Goal: Task Accomplishment & Management: Complete application form

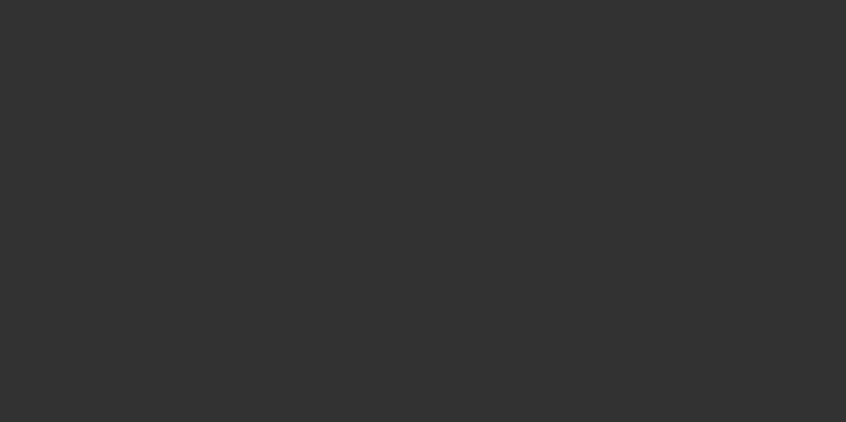
select select "4"
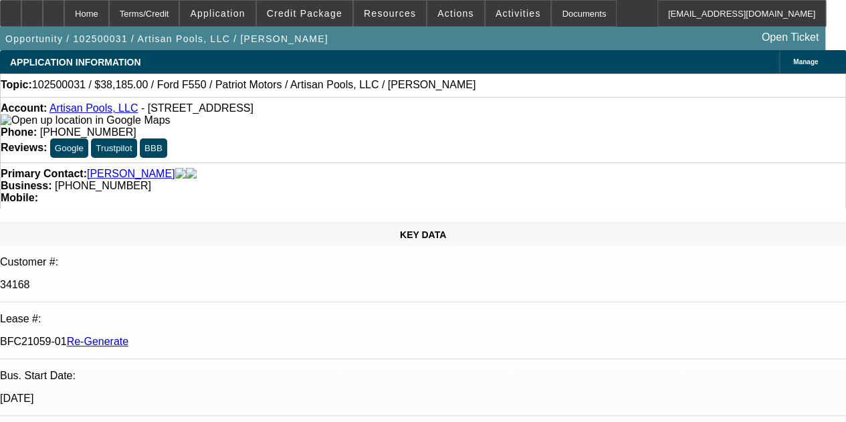
select select "0"
select select "0.1"
select select "1"
select select "3"
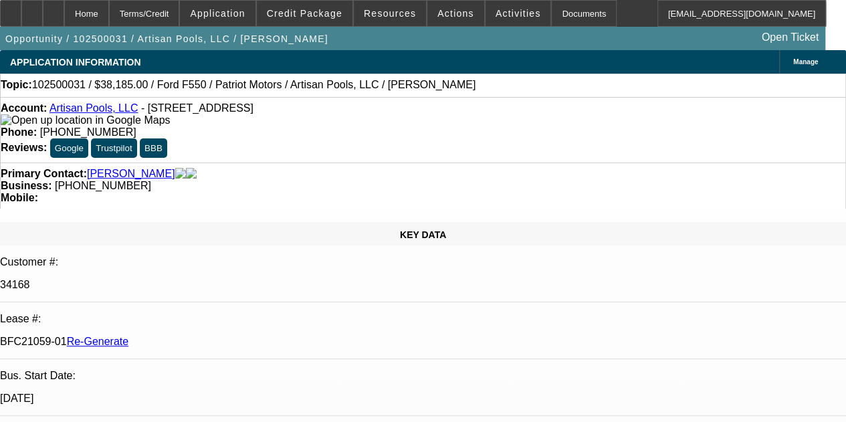
select select "4"
click at [569, 11] on div "Documents" at bounding box center [584, 13] width 66 height 27
click at [384, 7] on span at bounding box center [390, 13] width 72 height 32
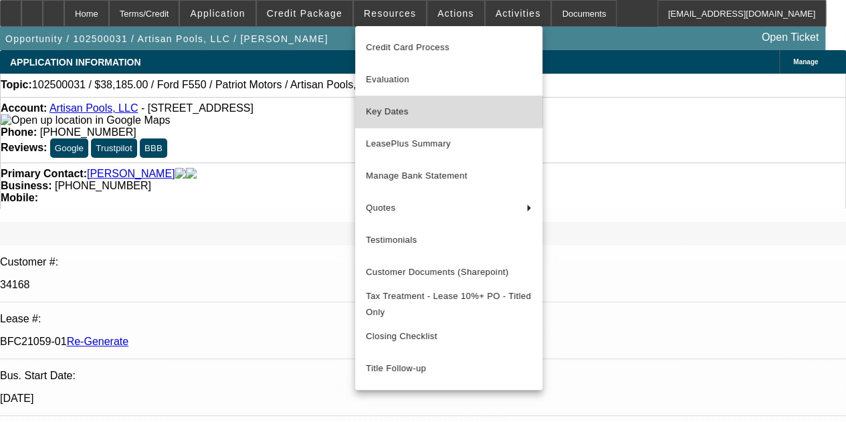
click at [395, 108] on span "Key Dates" at bounding box center [449, 112] width 166 height 16
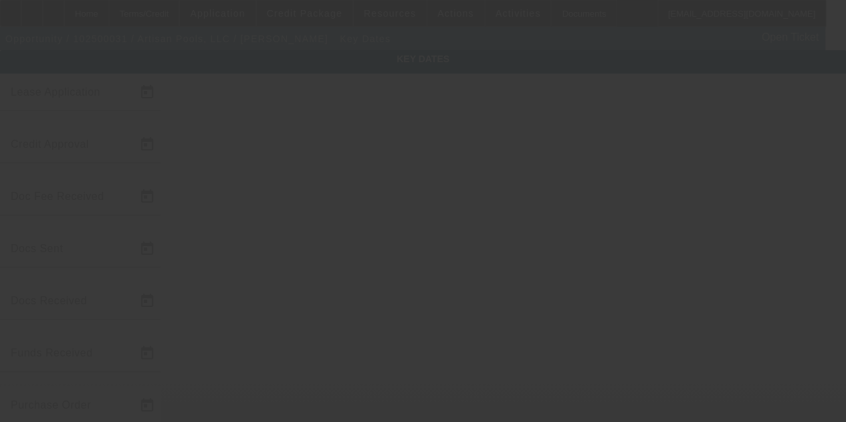
type input "10/2/2025"
type input "10/8/2025"
type input "[DATE]"
type input "10/13/2025"
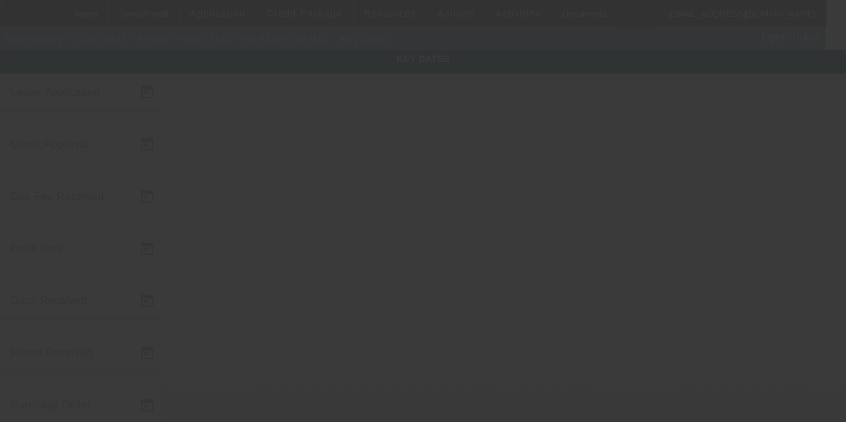
type input "10/14/2025"
type input "11/1/2025"
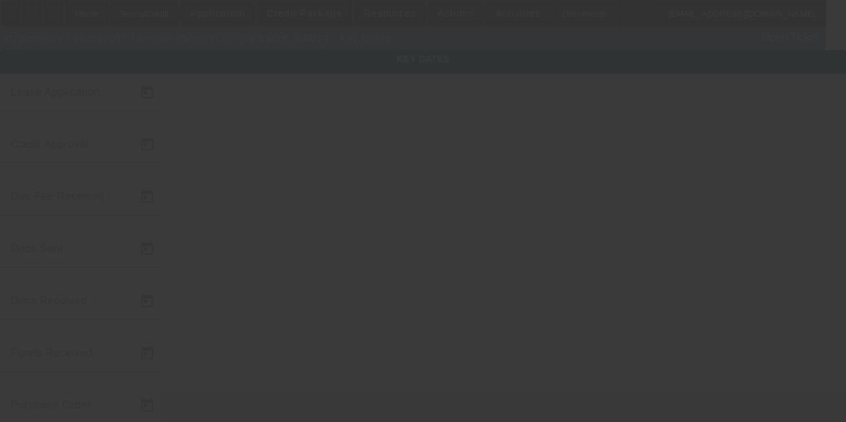
type input "12/1/2025"
type input "10/16/2025"
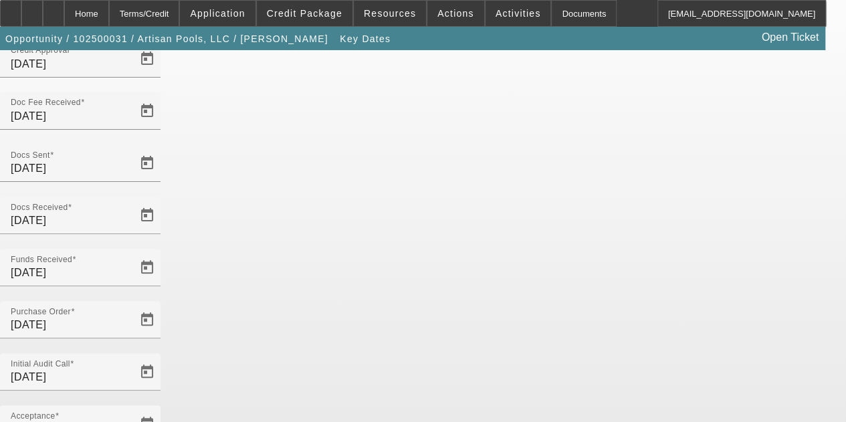
scroll to position [87, 0]
click at [109, 10] on div "Home" at bounding box center [86, 13] width 45 height 27
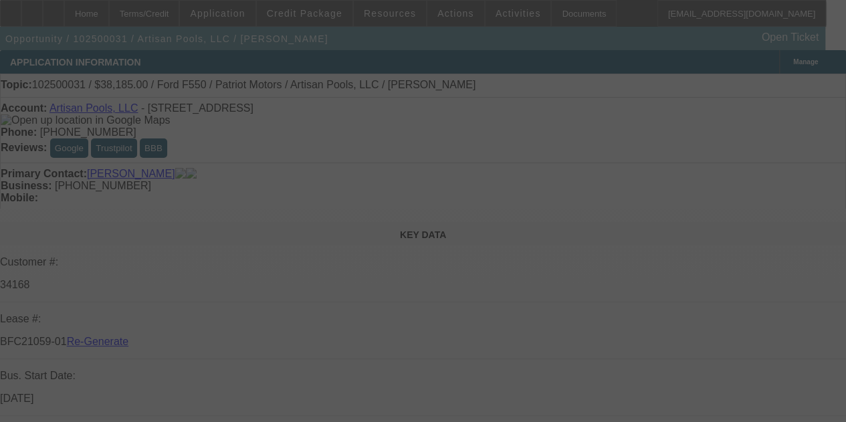
select select "4"
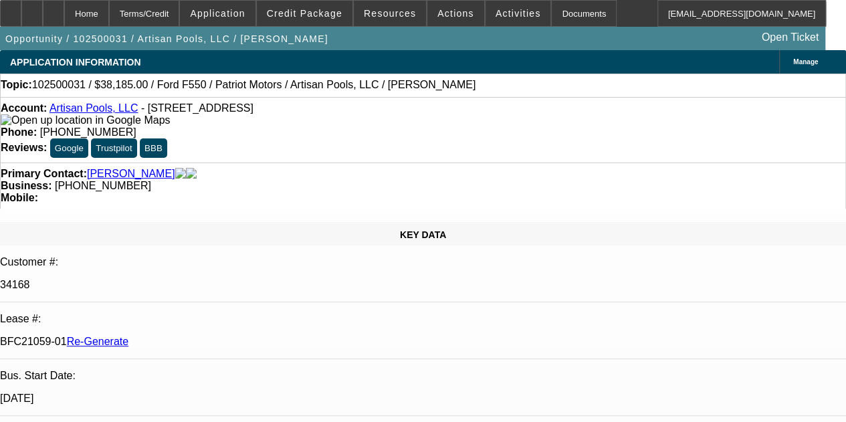
select select "0"
select select "3"
select select "0.1"
select select "4"
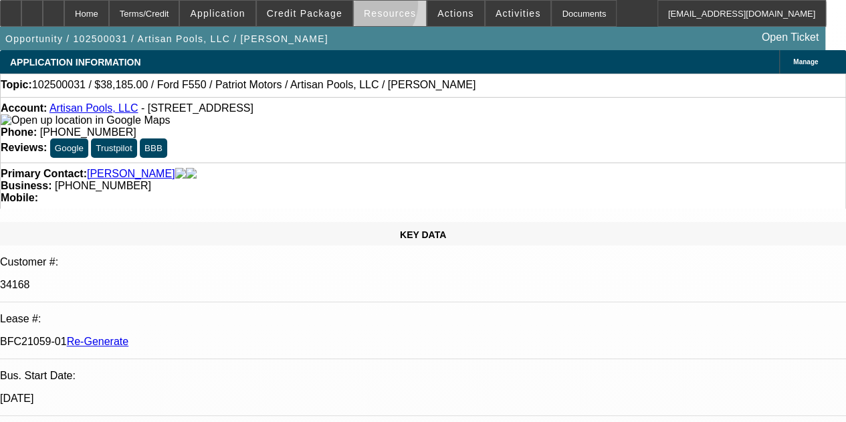
click at [372, 5] on span at bounding box center [390, 13] width 72 height 32
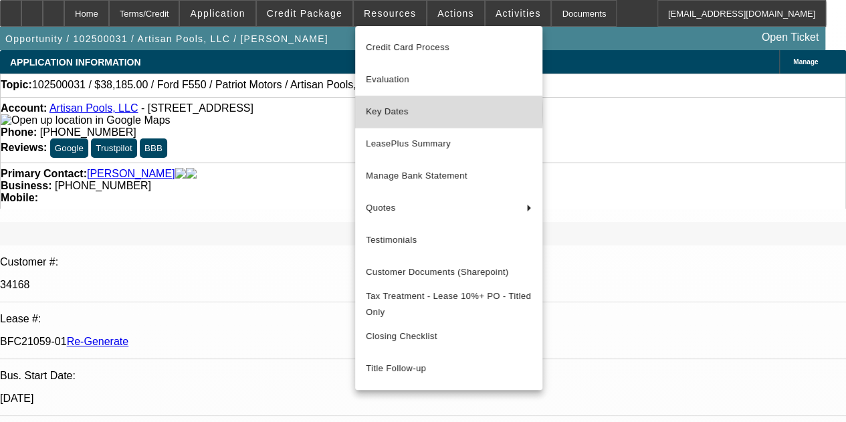
drag, startPoint x: 390, startPoint y: 112, endPoint x: 391, endPoint y: 104, distance: 8.1
click at [389, 108] on span "Key Dates" at bounding box center [449, 112] width 166 height 16
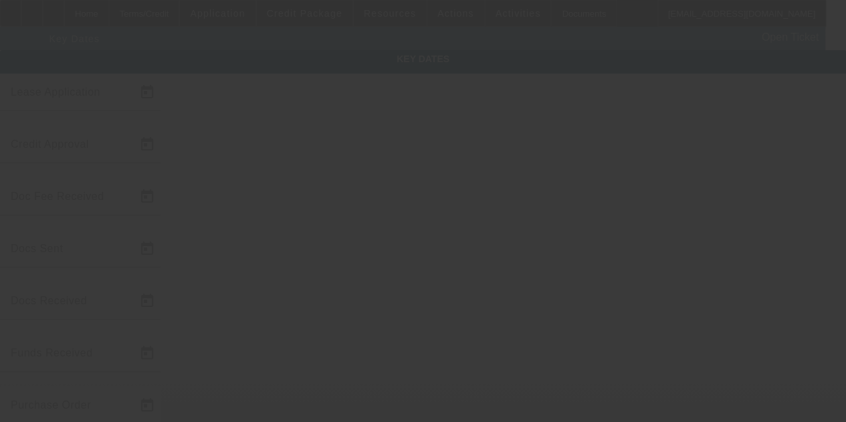
type input "10/2/2025"
type input "10/8/2025"
type input "10/10/2025"
type input "10/13/2025"
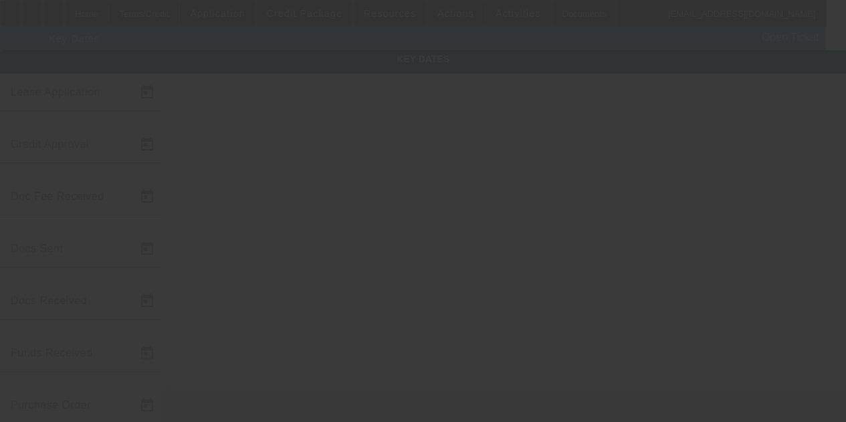
type input "10/14/2025"
type input "11/1/2025"
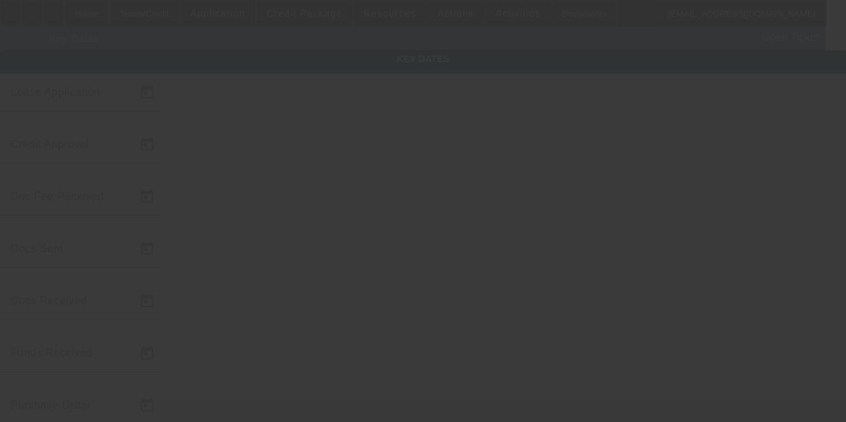
type input "12/1/2025"
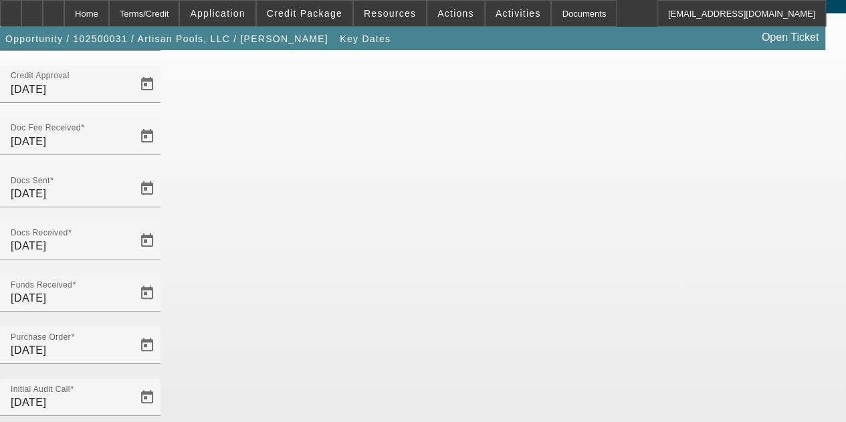
scroll to position [87, 0]
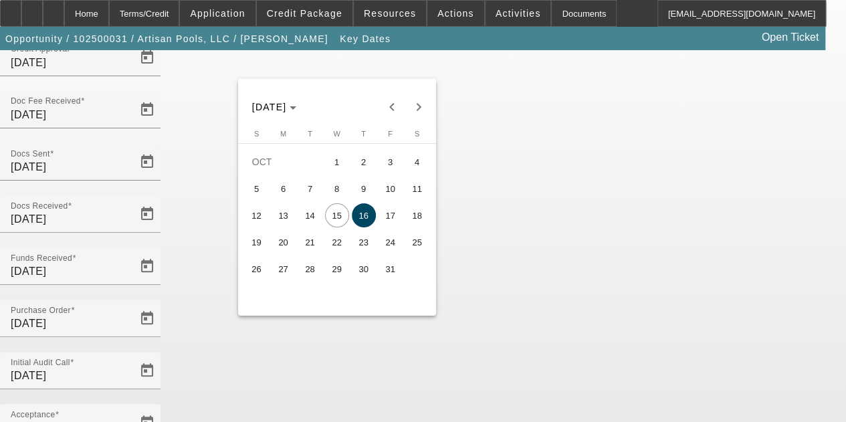
click at [389, 215] on span "17" at bounding box center [391, 215] width 24 height 24
type input "10/17/2025"
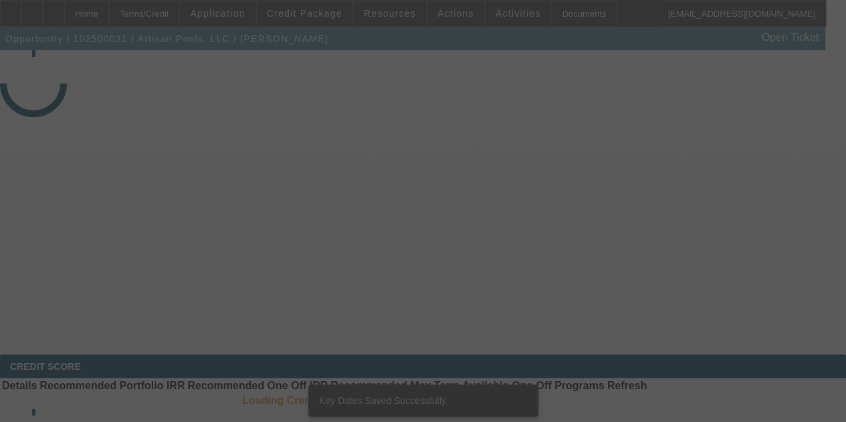
select select "4"
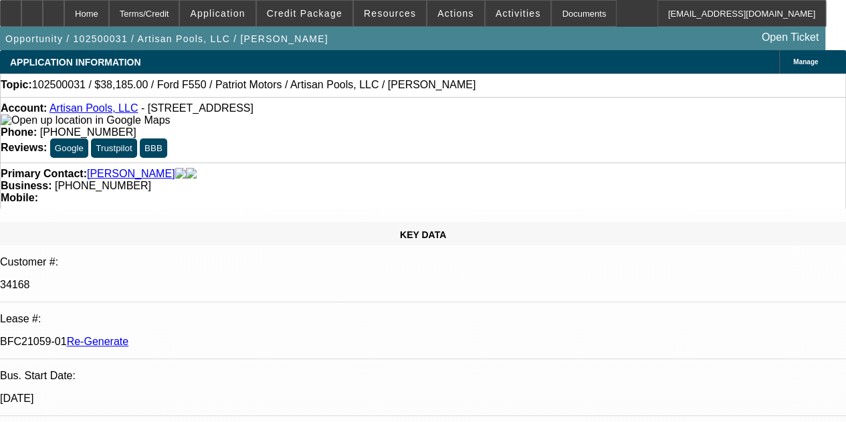
select select "0"
select select "3"
select select "0.1"
select select "4"
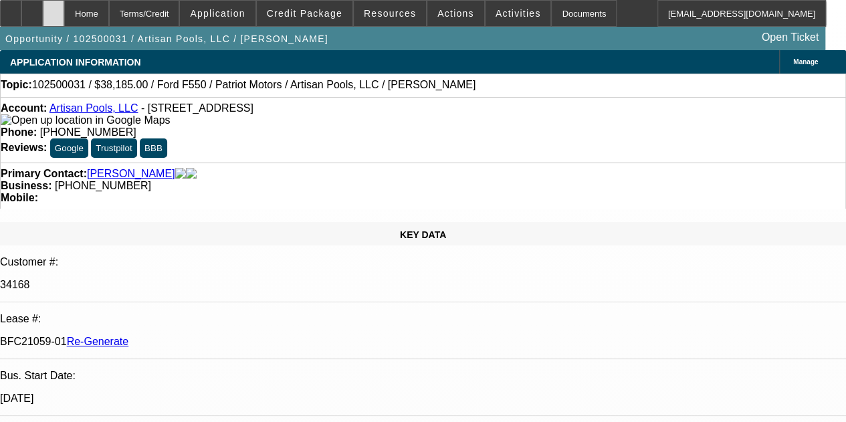
click at [64, 11] on div at bounding box center [53, 13] width 21 height 27
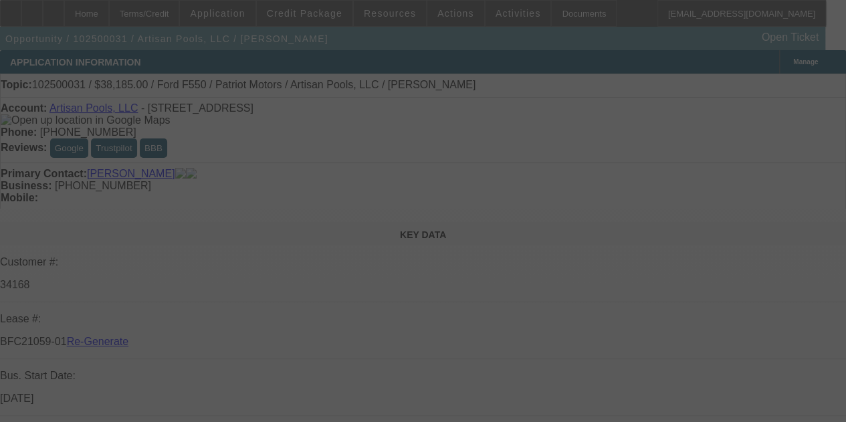
select select "4"
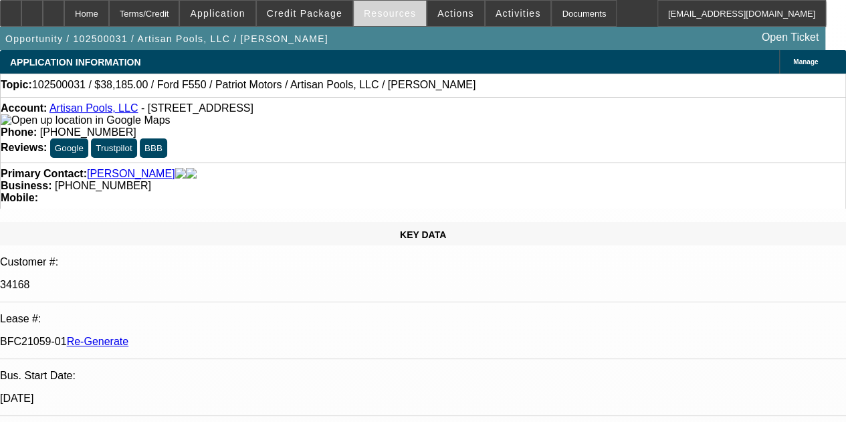
select select "0"
select select "3"
select select "0.1"
select select "4"
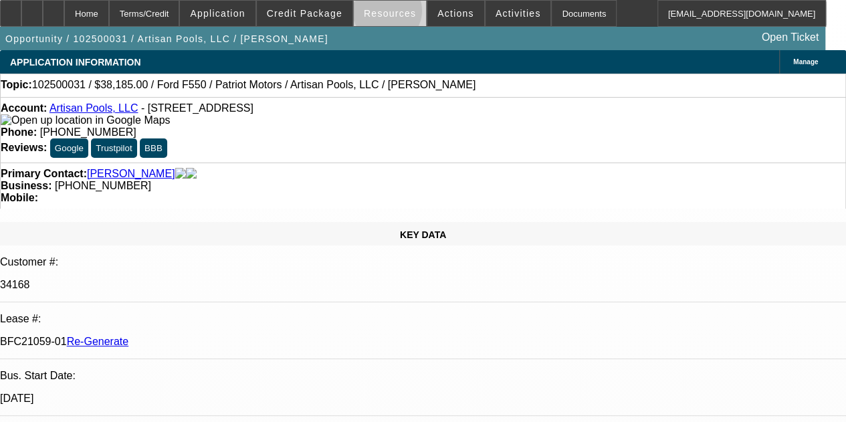
drag, startPoint x: 389, startPoint y: 14, endPoint x: 393, endPoint y: 5, distance: 10.2
click at [392, 6] on button "Resources" at bounding box center [390, 13] width 72 height 25
click at [393, 5] on div at bounding box center [423, 211] width 846 height 422
click at [389, 16] on span "Resources" at bounding box center [390, 13] width 52 height 11
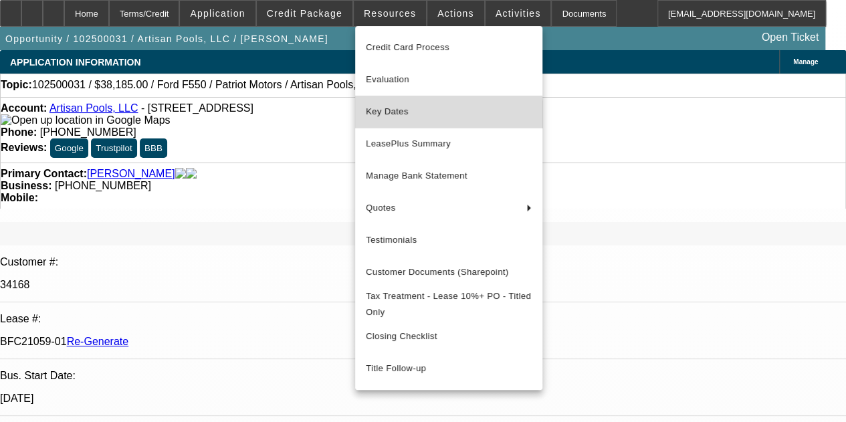
click at [394, 116] on span "Key Dates" at bounding box center [449, 112] width 166 height 16
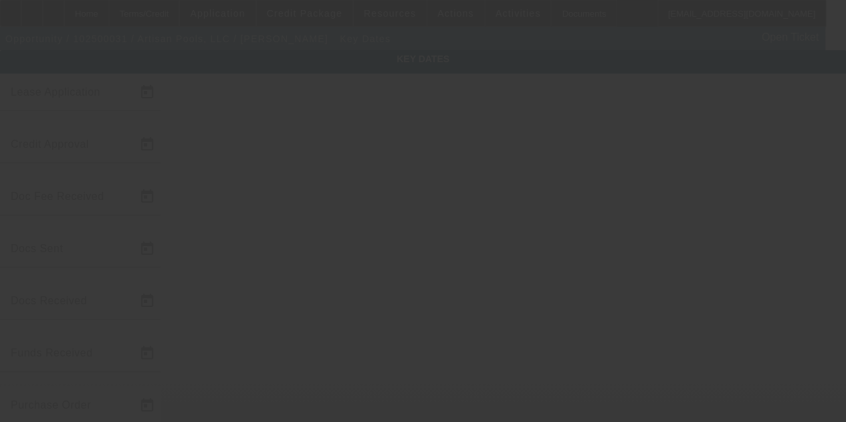
type input "10/2/2025"
type input "10/8/2025"
type input "[DATE]"
type input "10/13/2025"
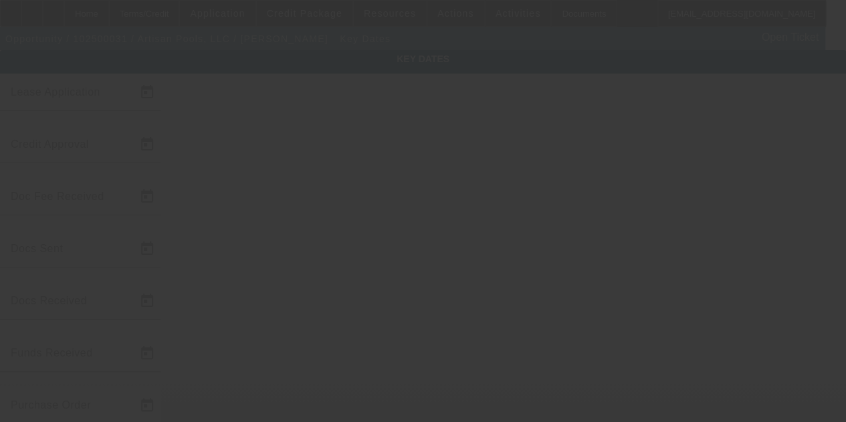
type input "10/14/2025"
type input "11/1/2025"
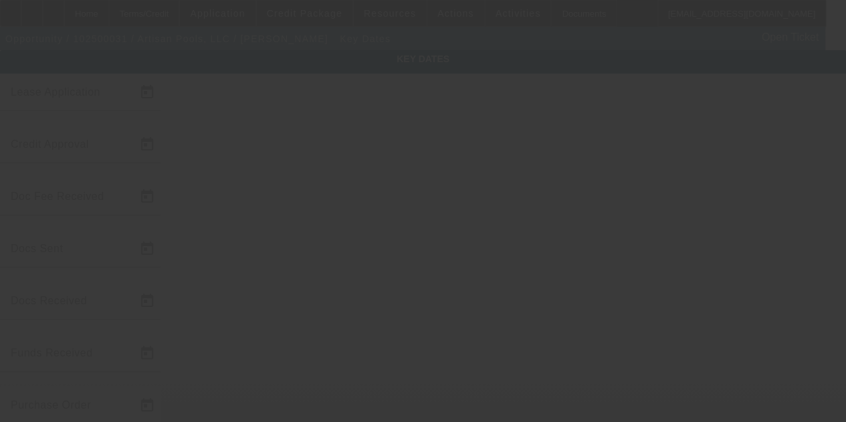
type input "12/1/2025"
type input "10/17/2025"
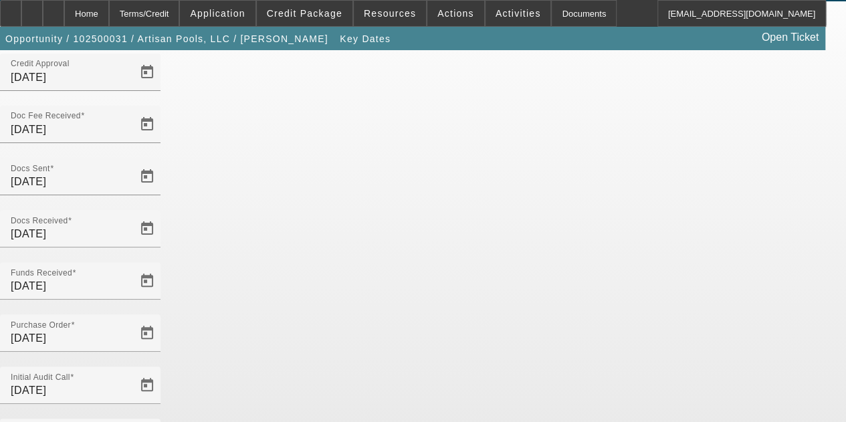
scroll to position [87, 0]
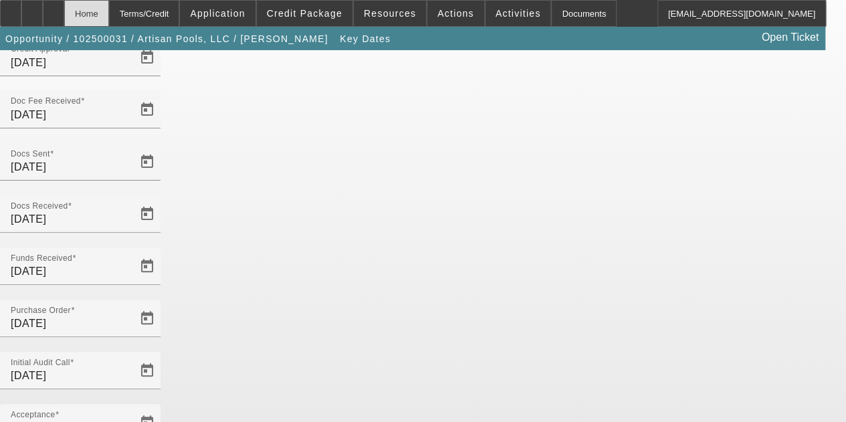
drag, startPoint x: 134, startPoint y: 19, endPoint x: 136, endPoint y: 11, distance: 8.3
click at [109, 15] on div "Home" at bounding box center [86, 13] width 45 height 27
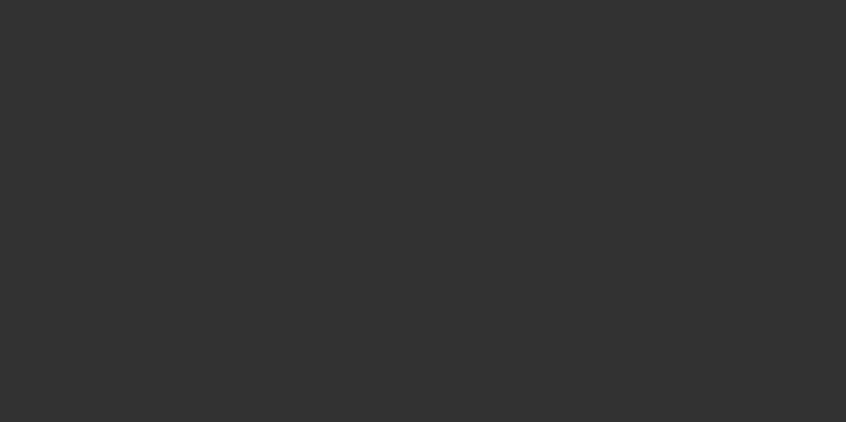
select select "4"
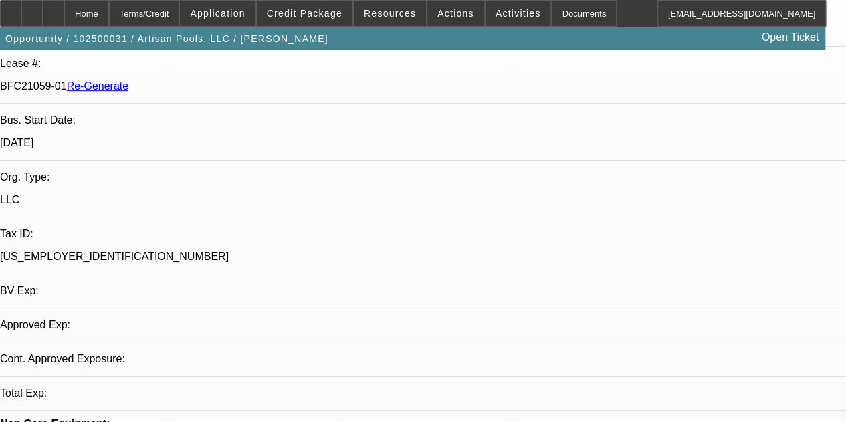
select select "0"
select select "3"
select select "0.1"
select select "4"
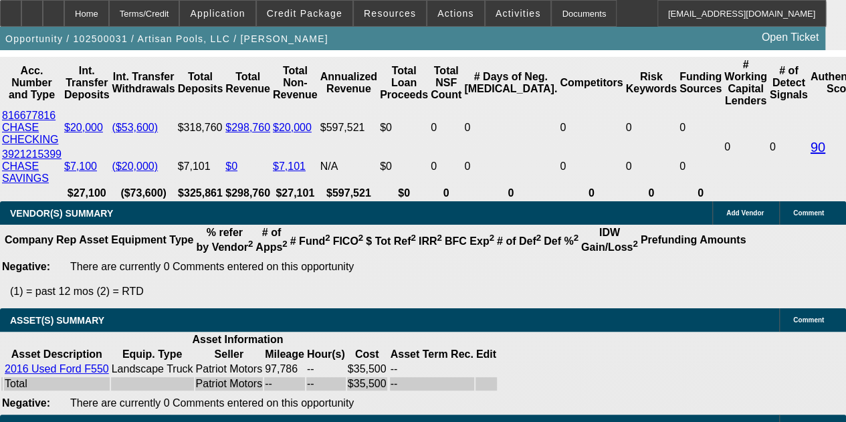
scroll to position [2785, 0]
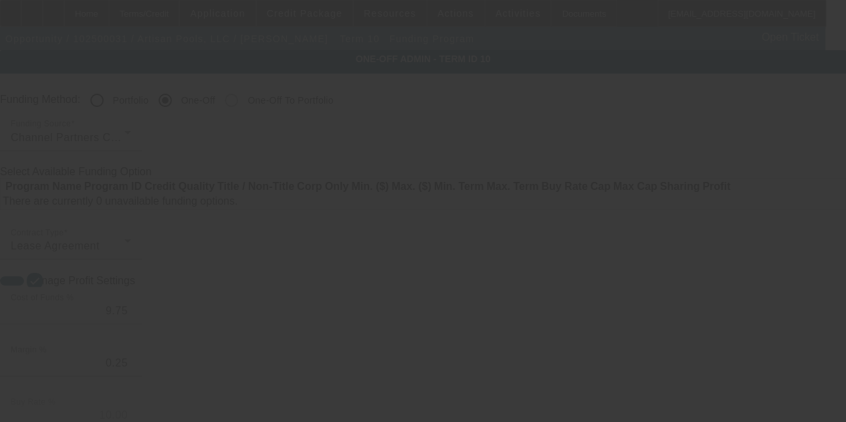
radio input "true"
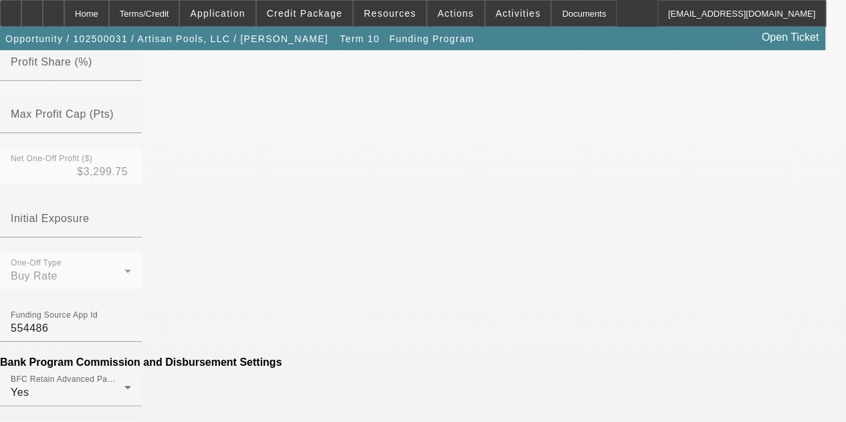
scroll to position [607, 0]
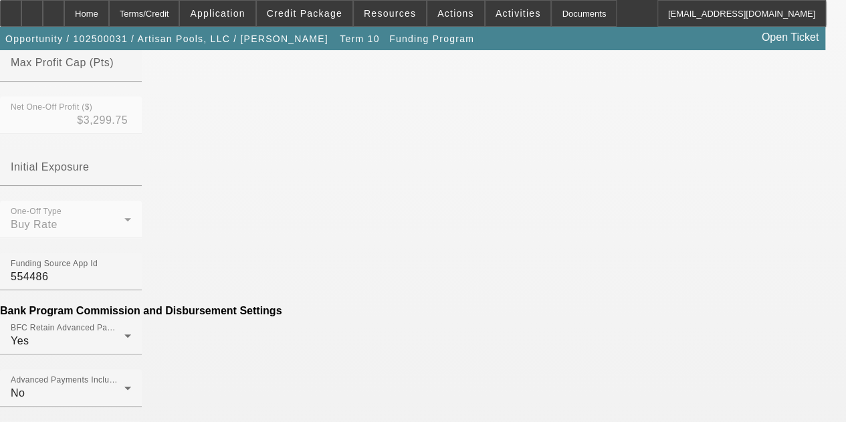
click at [281, 213] on mat-option "No" at bounding box center [324, 209] width 175 height 32
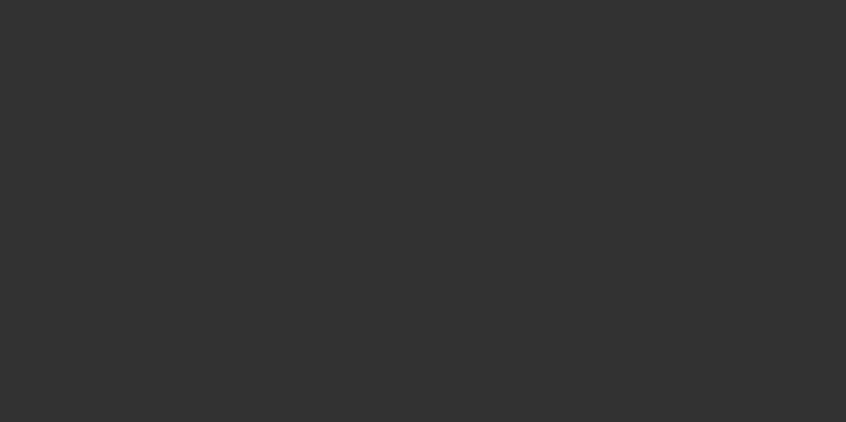
radio input "true"
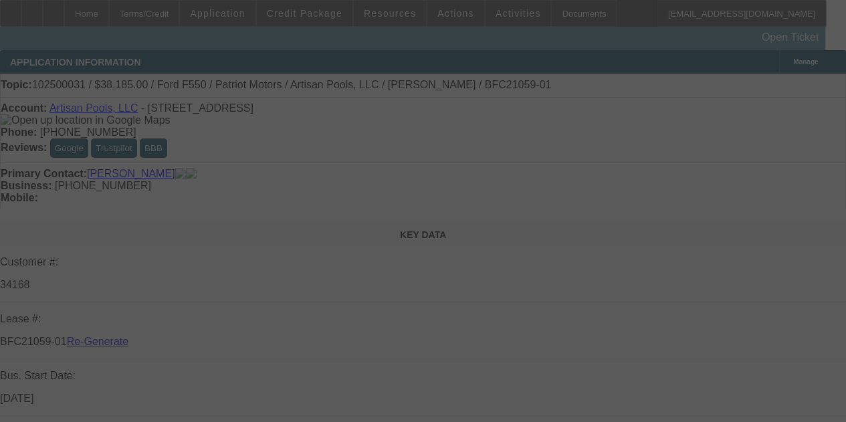
select select "4"
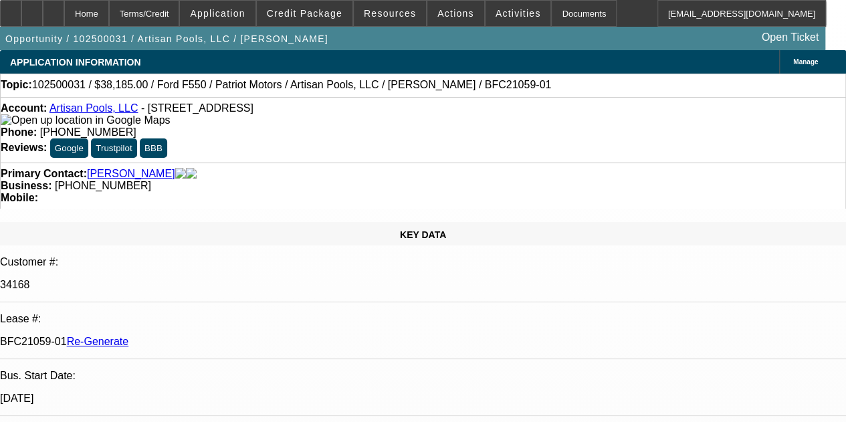
select select "0"
select select "0.1"
select select "1"
select select "3"
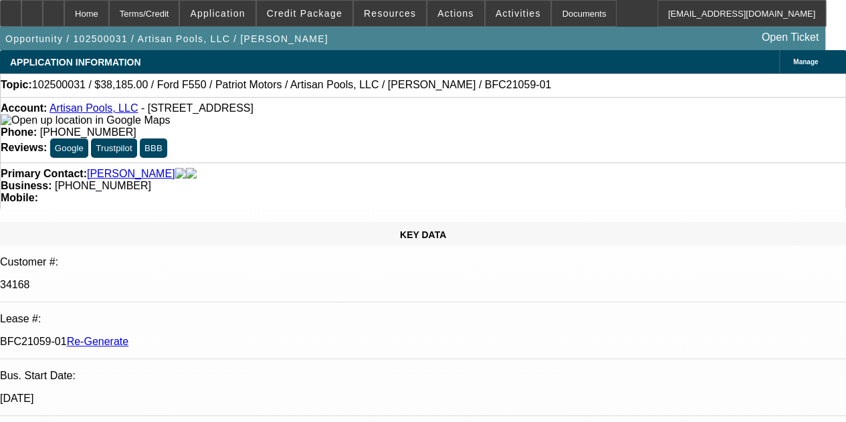
select select "4"
click at [557, 9] on div "Documents" at bounding box center [584, 13] width 66 height 27
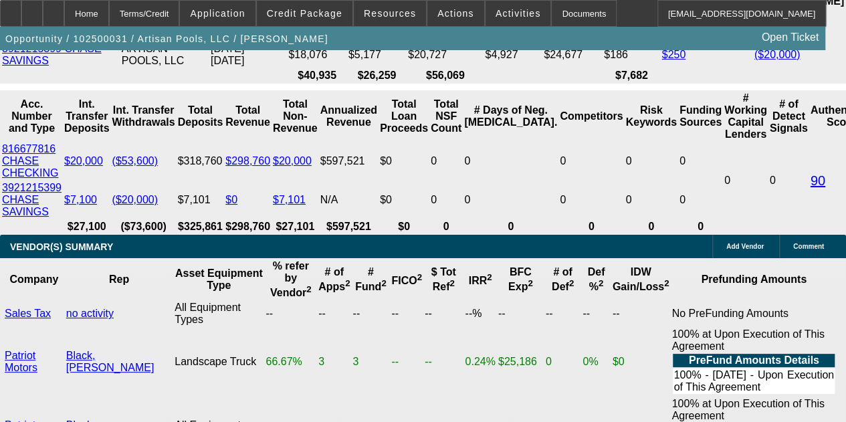
scroll to position [2755, 0]
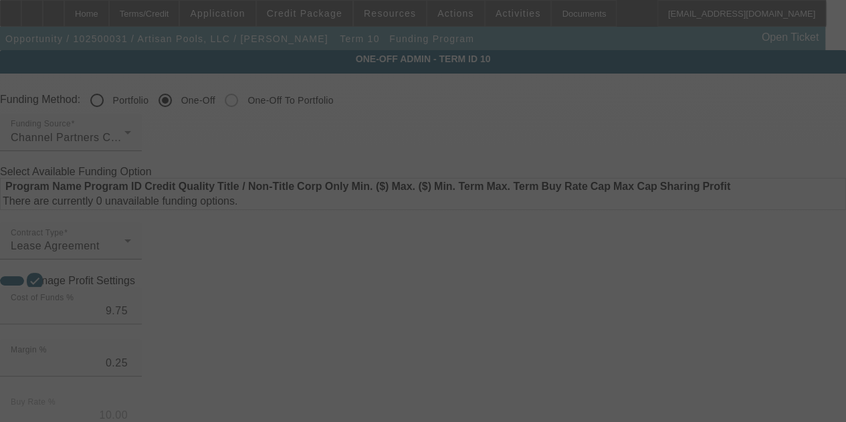
radio input "true"
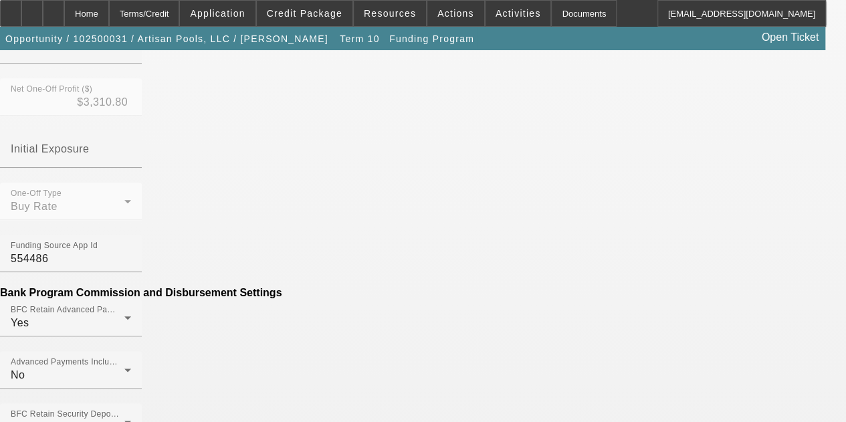
scroll to position [682, 0]
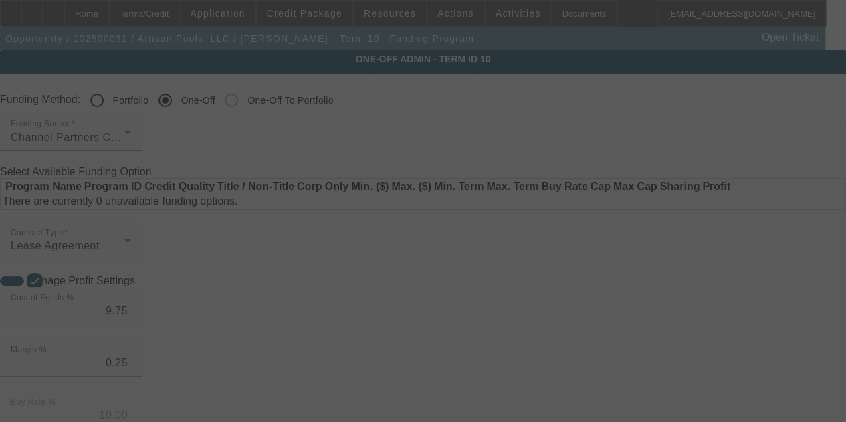
radio input "true"
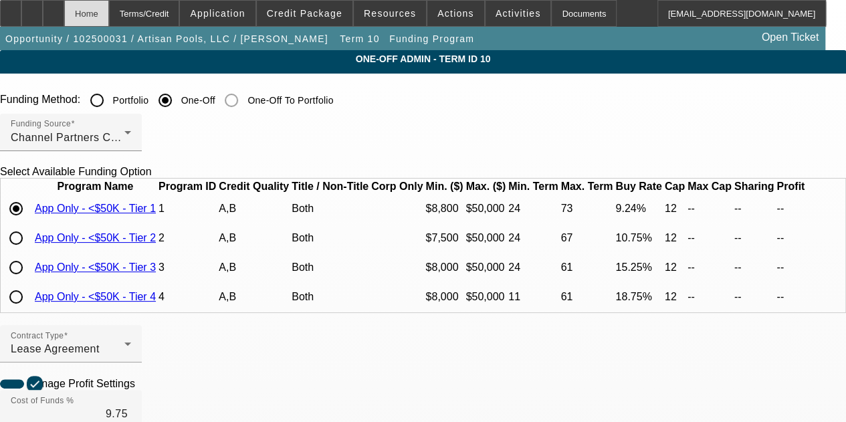
click at [109, 15] on div "Home" at bounding box center [86, 13] width 45 height 27
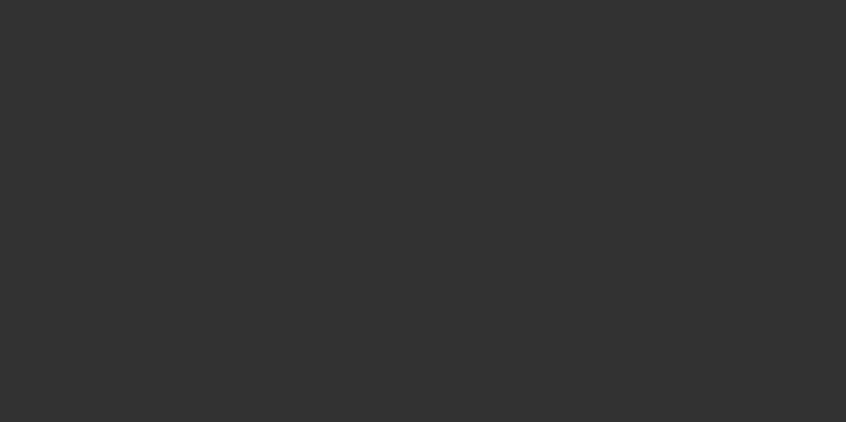
select select "4"
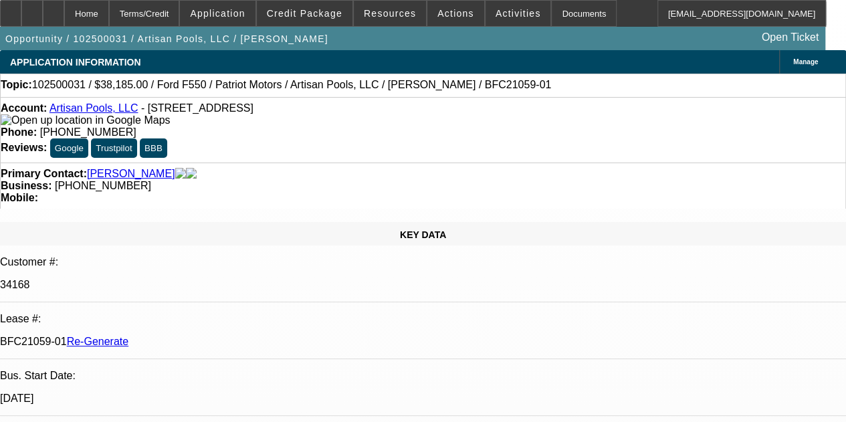
select select "0"
select select "0.1"
select select "1"
select select "3"
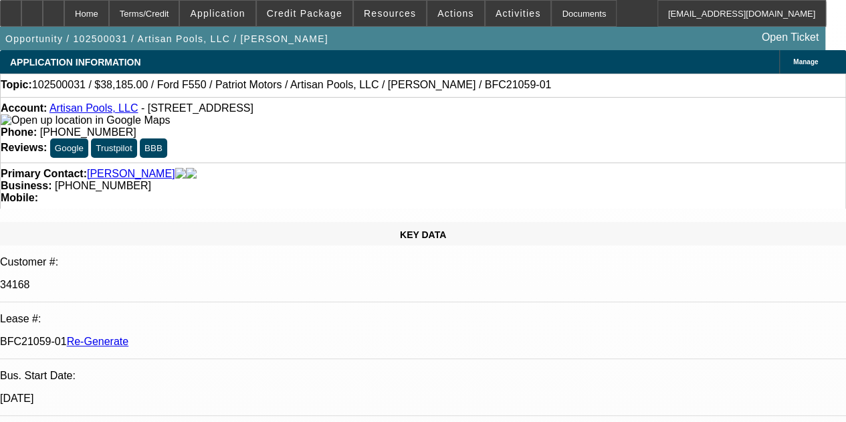
select select "4"
click at [54, 9] on icon at bounding box center [54, 9] width 0 height 0
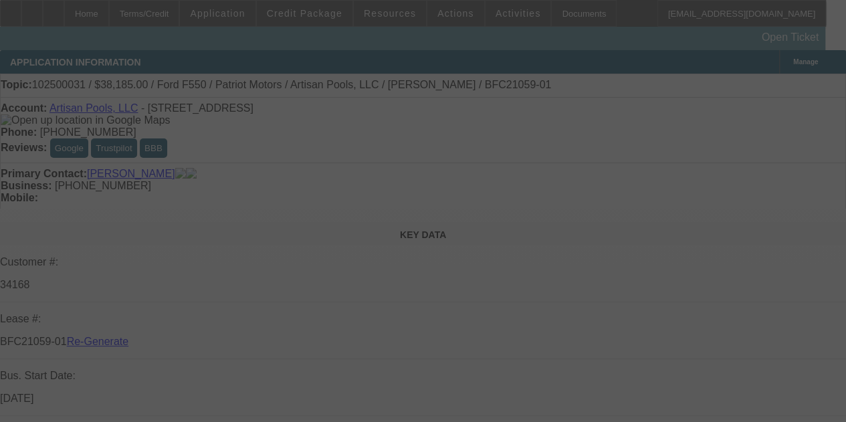
select select "4"
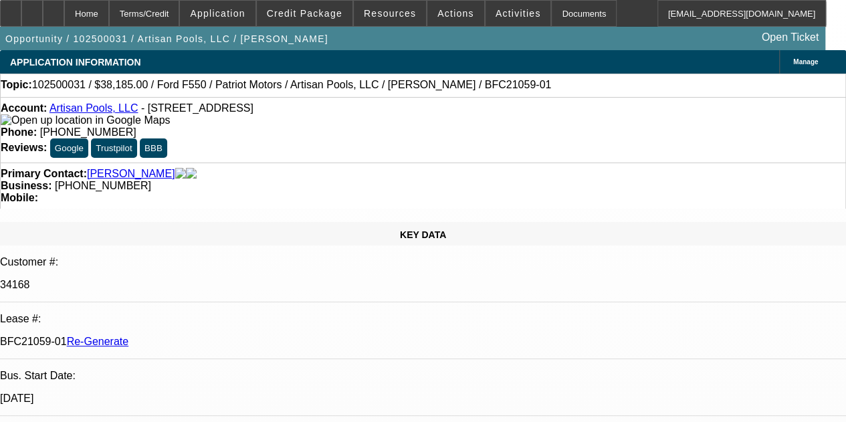
select select "0"
select select "0.1"
select select "1"
select select "3"
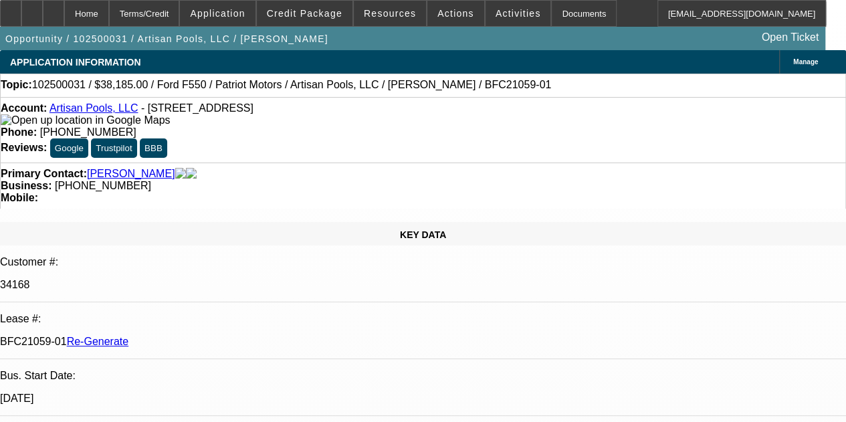
select select "4"
click at [595, 30] on div "Opportunity / 102500031 / Artisan Pools, LLC / [PERSON_NAME] Open Ticket" at bounding box center [412, 38] width 825 height 23
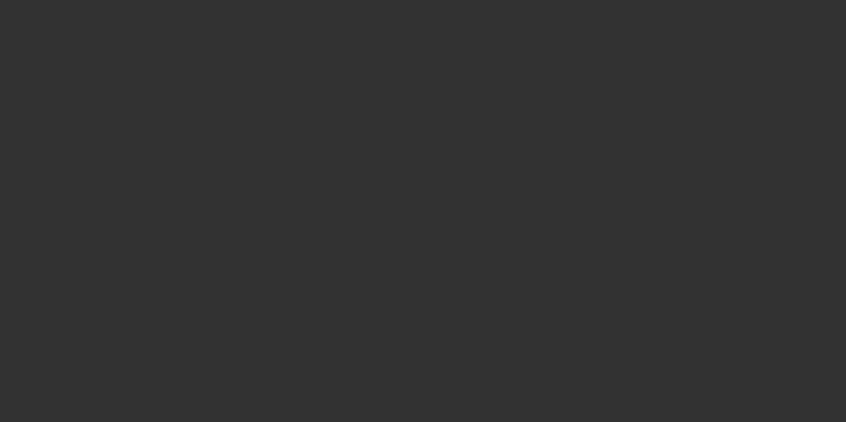
select select "4"
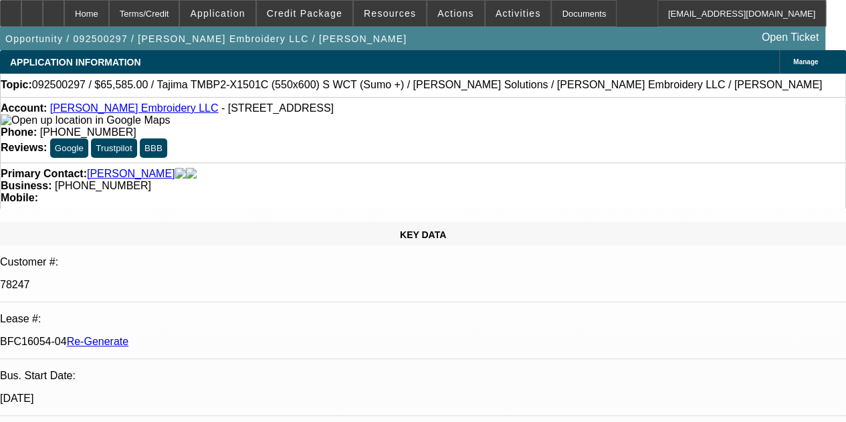
select select "0"
select select "2"
select select "0"
select select "1"
select select "2"
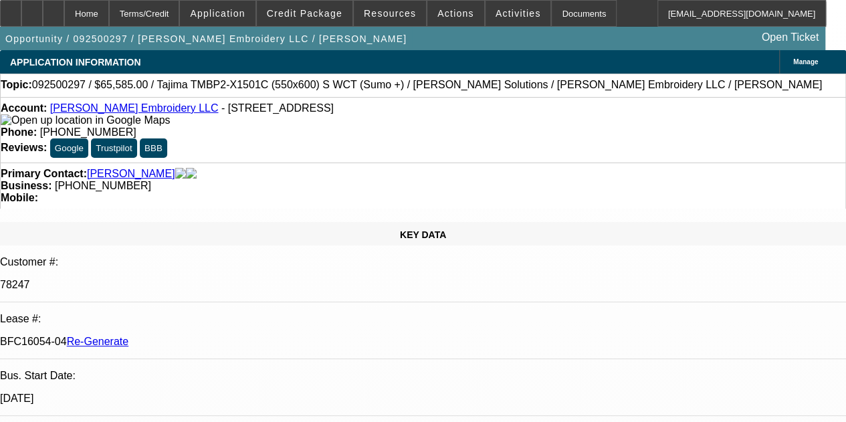
select select "6"
click at [255, 126] on div "Account: Morales Embroidery LLC - 588 Park Ave, Freehold, NJ 07728" at bounding box center [423, 114] width 845 height 24
click at [556, 19] on div "Documents" at bounding box center [584, 13] width 66 height 27
click at [496, 11] on span "Activities" at bounding box center [518, 13] width 45 height 11
click at [495, 17] on div at bounding box center [423, 211] width 846 height 422
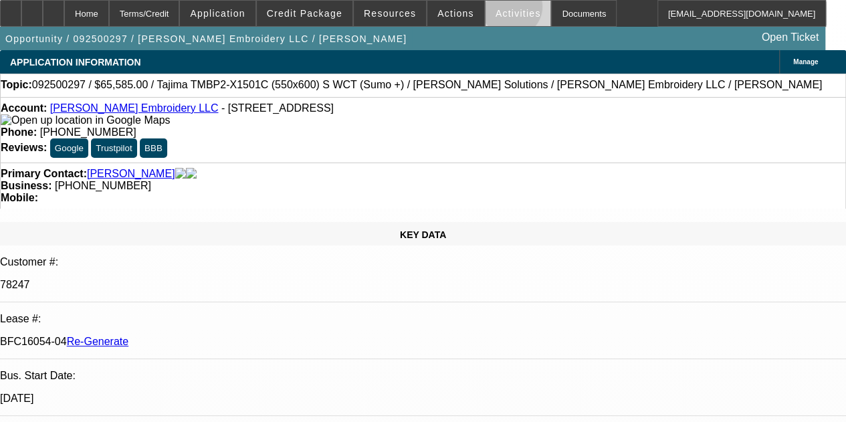
click at [496, 10] on span "Activities" at bounding box center [518, 13] width 45 height 11
click at [492, 9] on div at bounding box center [423, 211] width 846 height 422
click at [496, 9] on span "Activities" at bounding box center [518, 13] width 45 height 11
click at [446, 15] on div at bounding box center [423, 211] width 846 height 422
drag, startPoint x: 445, startPoint y: 10, endPoint x: 446, endPoint y: 1, distance: 9.4
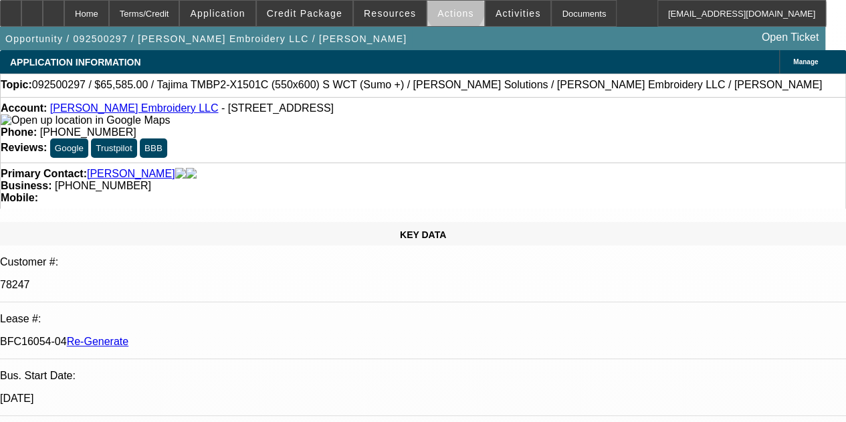
click at [447, 2] on button "Actions" at bounding box center [455, 13] width 57 height 25
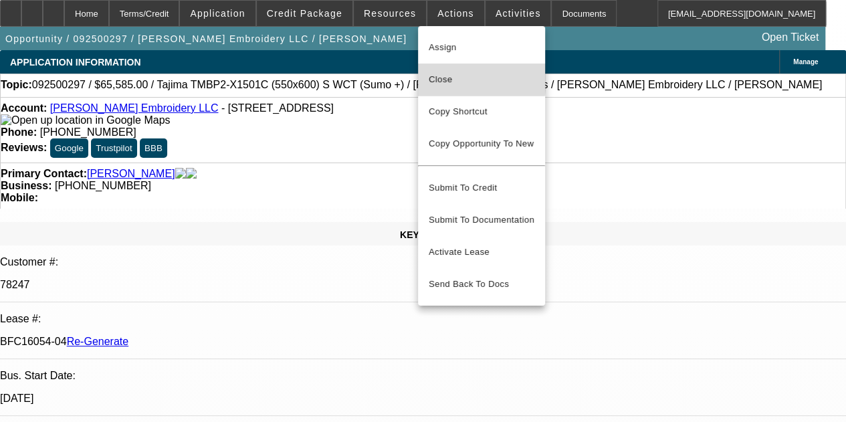
click at [442, 74] on span "Close" at bounding box center [482, 80] width 106 height 16
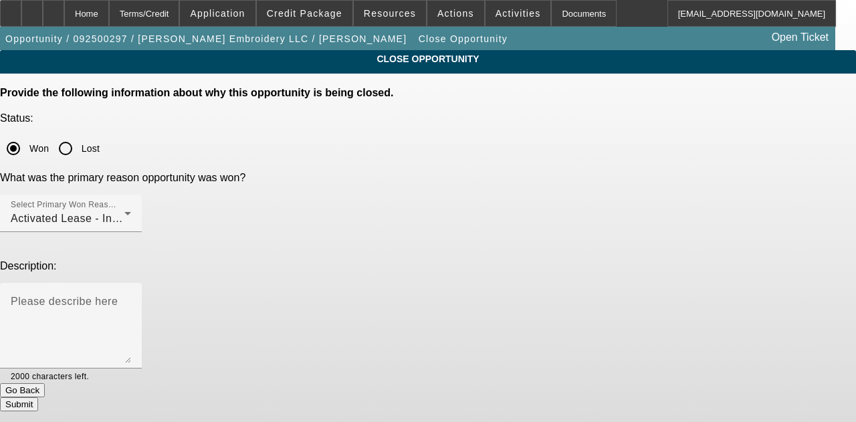
click at [512, 397] on div "Submit" at bounding box center [428, 404] width 856 height 14
click at [38, 397] on button "Submit" at bounding box center [19, 404] width 38 height 14
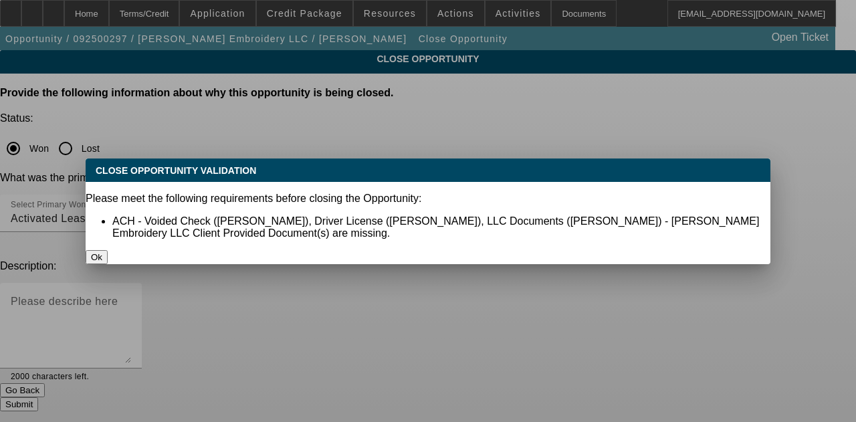
click at [108, 250] on button "Ok" at bounding box center [97, 257] width 22 height 14
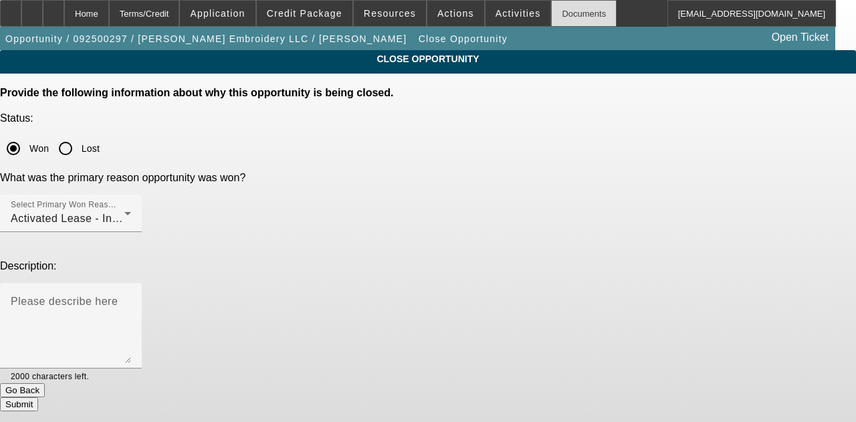
click at [552, 15] on div "Documents" at bounding box center [584, 13] width 66 height 27
click at [38, 397] on button "Submit" at bounding box center [19, 404] width 38 height 14
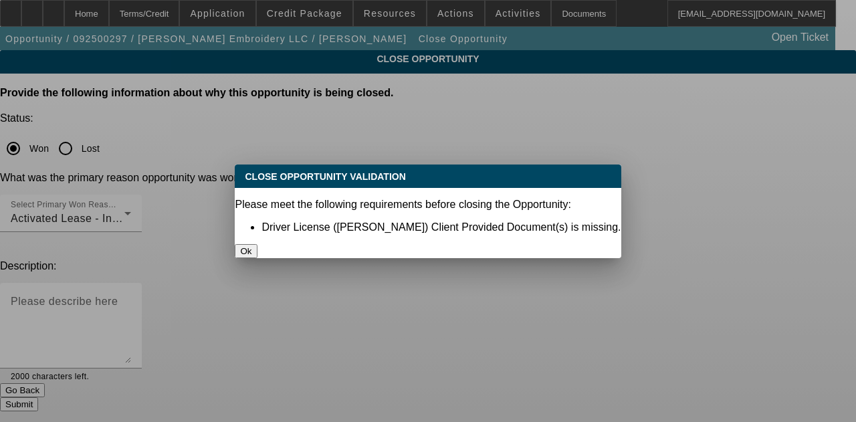
click at [257, 244] on button "Ok" at bounding box center [246, 251] width 22 height 14
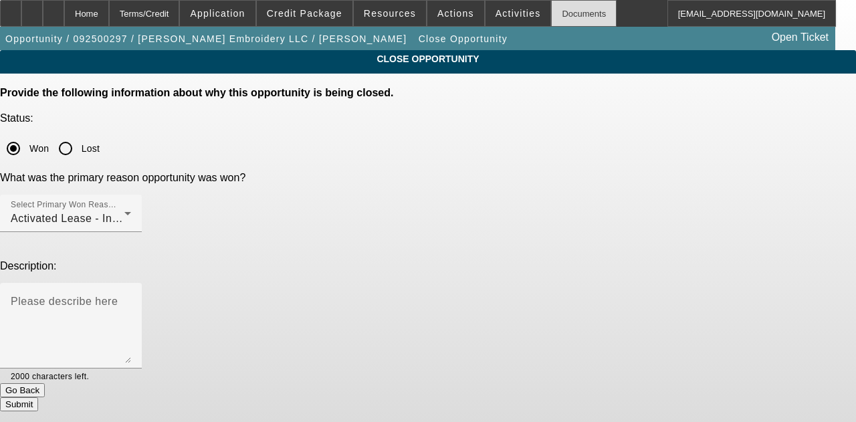
click at [558, 6] on div "Documents" at bounding box center [584, 13] width 66 height 27
click at [38, 397] on button "Submit" at bounding box center [19, 404] width 38 height 14
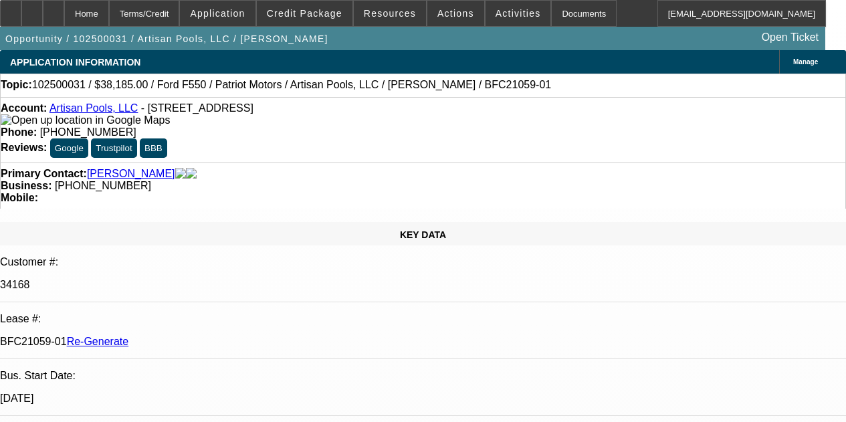
select select "4"
select select "0"
select select "3"
select select "0.1"
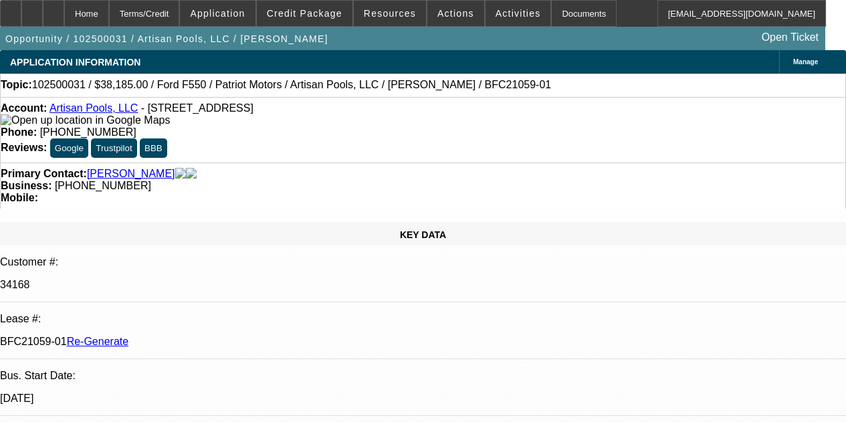
select select "4"
click at [437, 11] on span "Actions" at bounding box center [455, 13] width 37 height 11
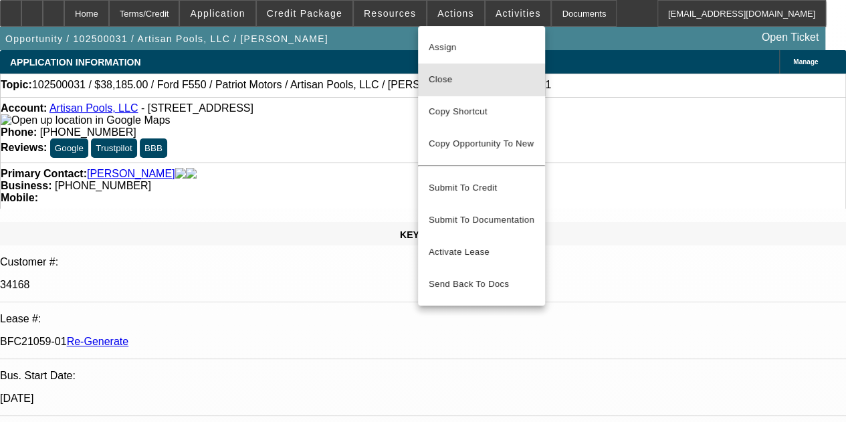
click at [447, 84] on span "Close" at bounding box center [482, 80] width 106 height 16
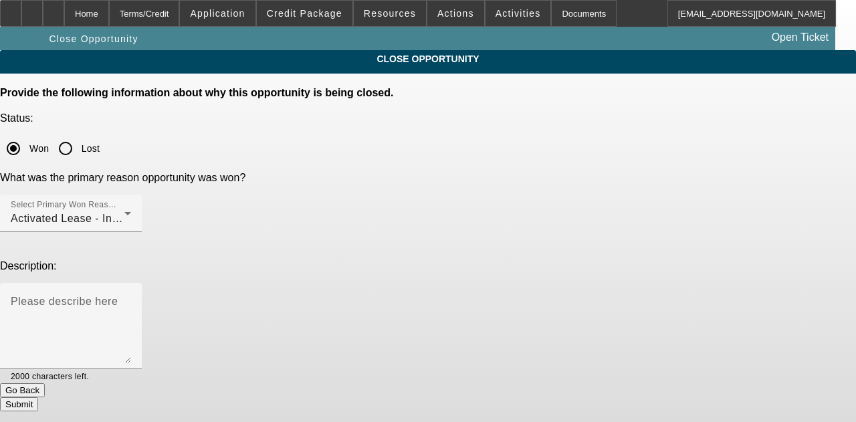
drag, startPoint x: 482, startPoint y: 304, endPoint x: 484, endPoint y: 295, distance: 9.5
click at [38, 397] on button "Submit" at bounding box center [19, 404] width 38 height 14
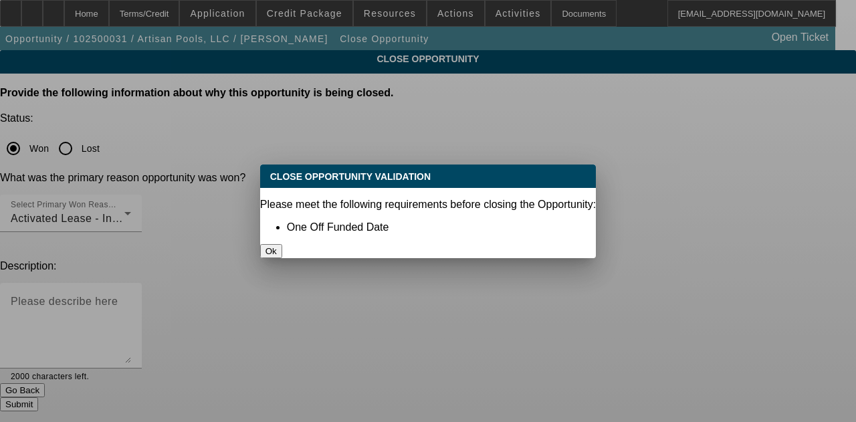
click at [282, 244] on button "Ok" at bounding box center [271, 251] width 22 height 14
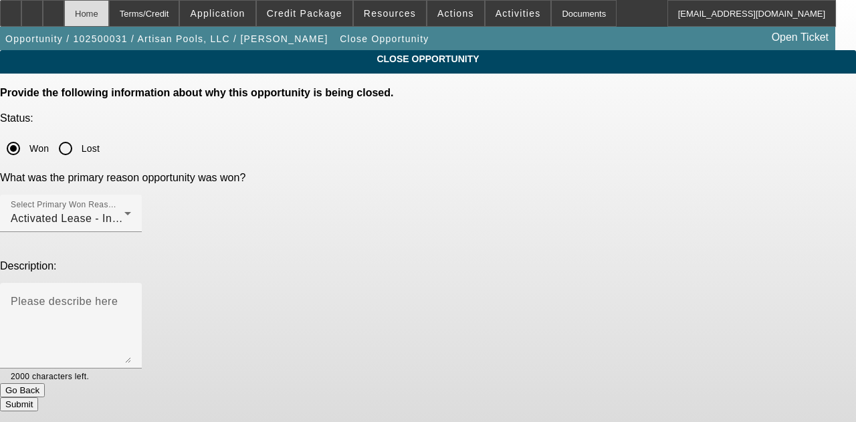
click at [109, 17] on div "Home" at bounding box center [86, 13] width 45 height 27
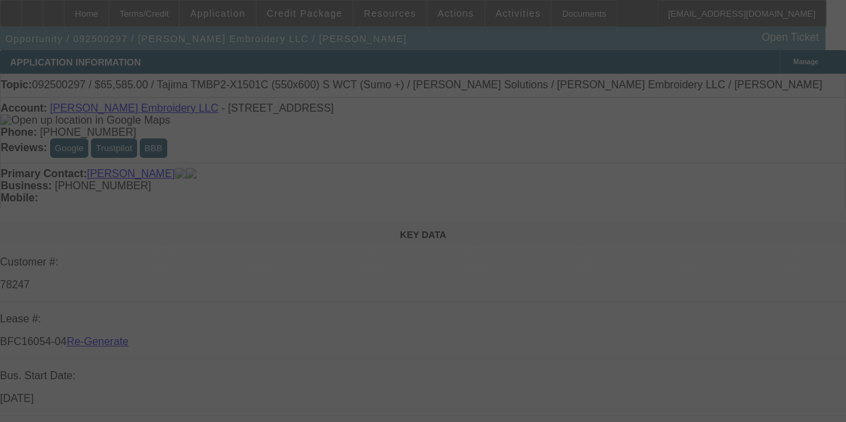
select select "4"
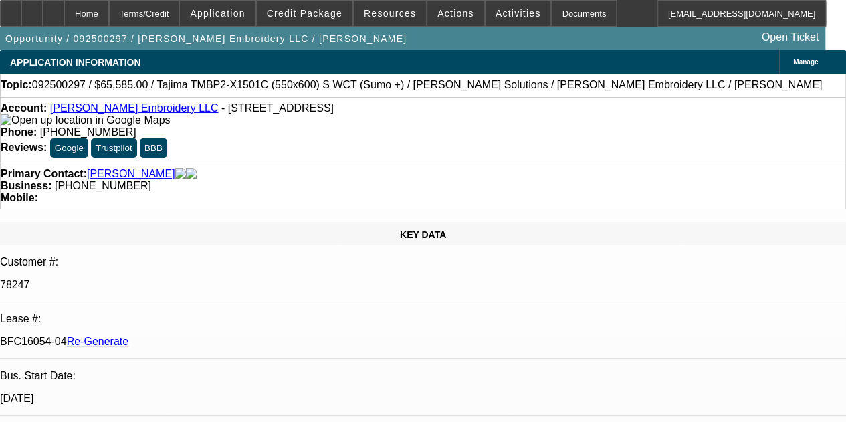
select select "0"
select select "2"
select select "0"
select select "1"
select select "2"
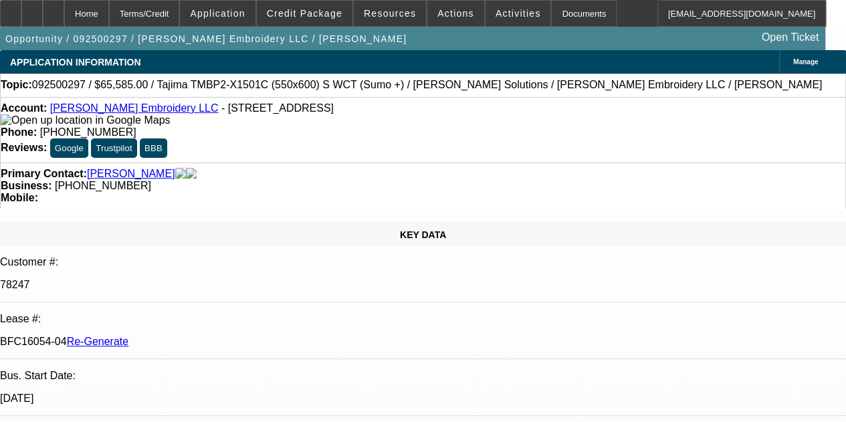
select select "6"
